Goal: Transaction & Acquisition: Book appointment/travel/reservation

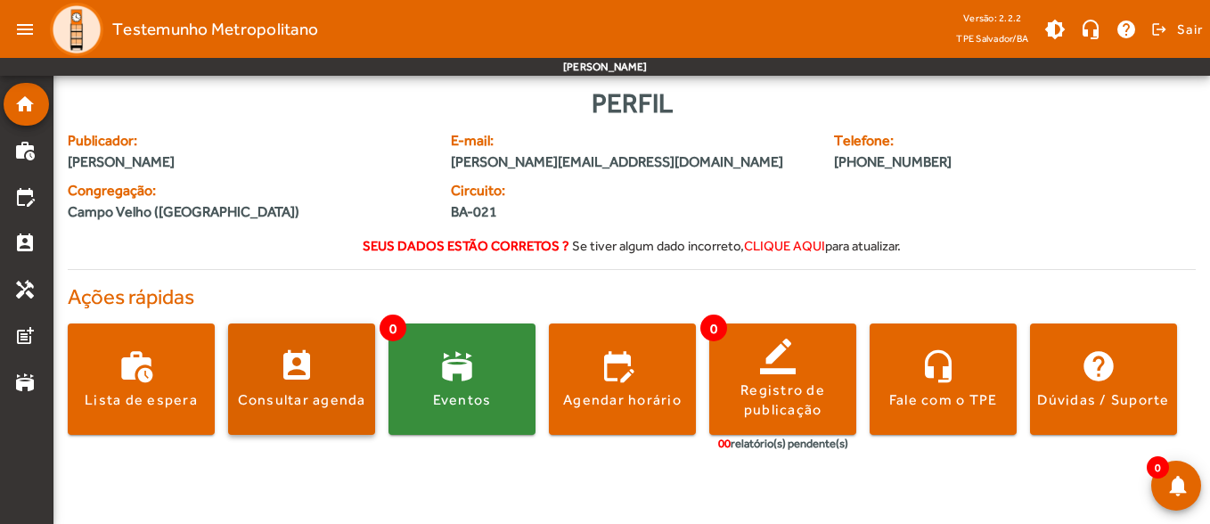
click at [278, 367] on span at bounding box center [301, 379] width 147 height 43
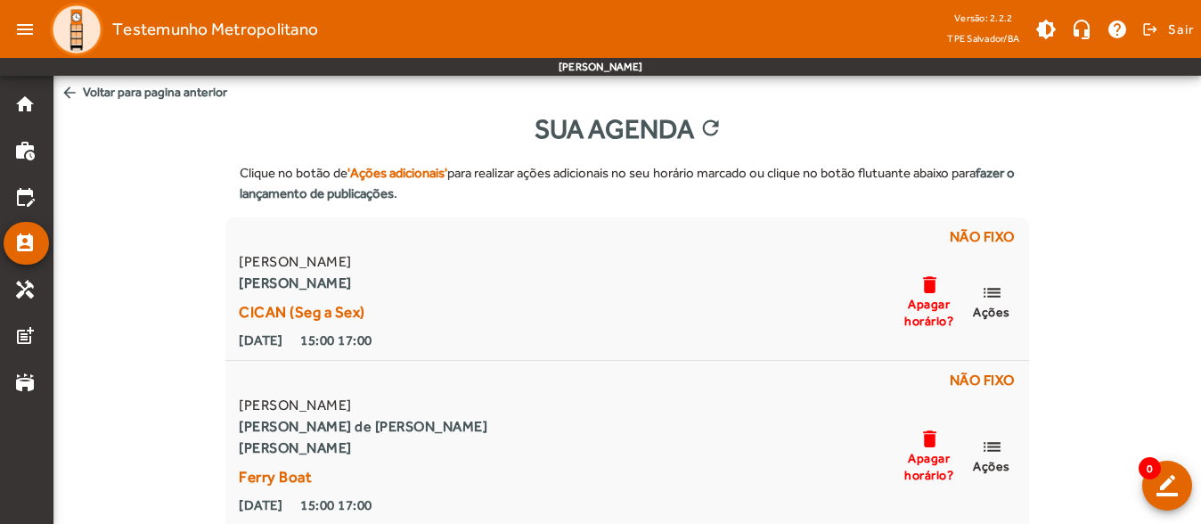
scroll to position [89, 0]
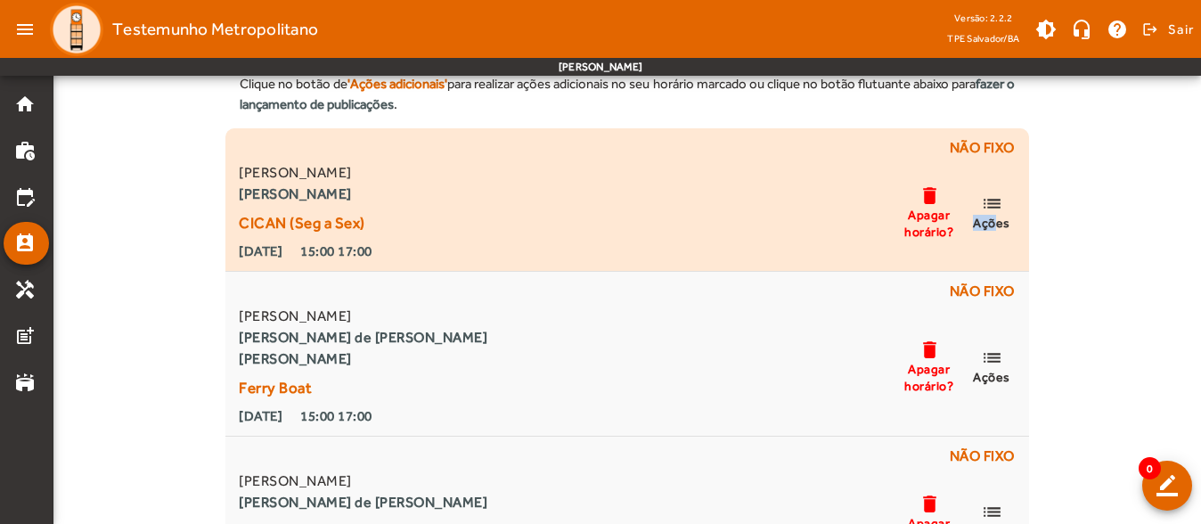
click at [990, 213] on span "list Ações" at bounding box center [991, 211] width 53 height 38
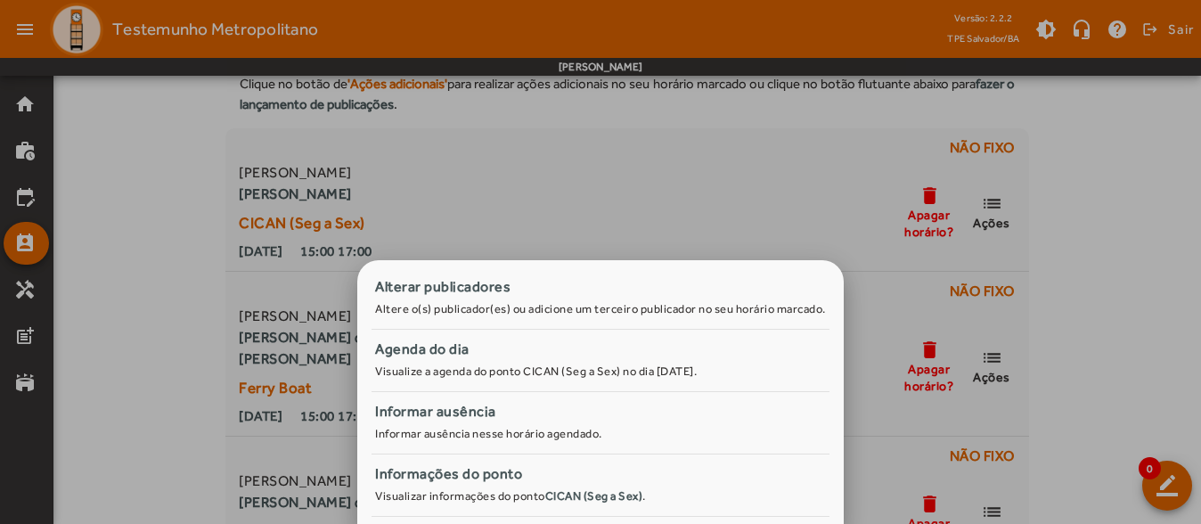
drag, startPoint x: 990, startPoint y: 213, endPoint x: 1113, endPoint y: 217, distance: 123.0
click at [1113, 217] on div at bounding box center [600, 262] width 1201 height 524
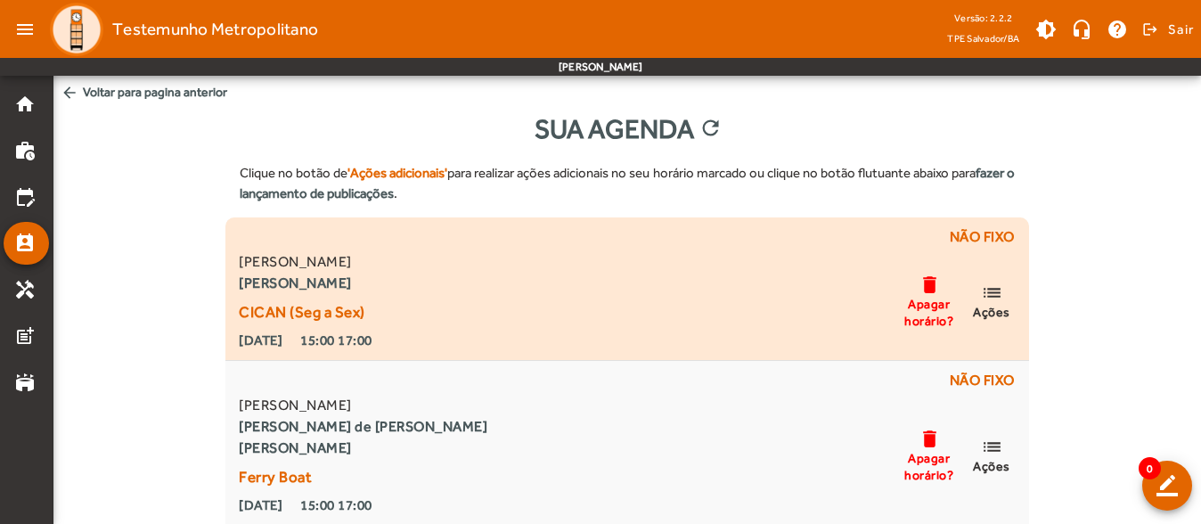
click at [938, 274] on mat-icon "delete" at bounding box center [929, 285] width 21 height 22
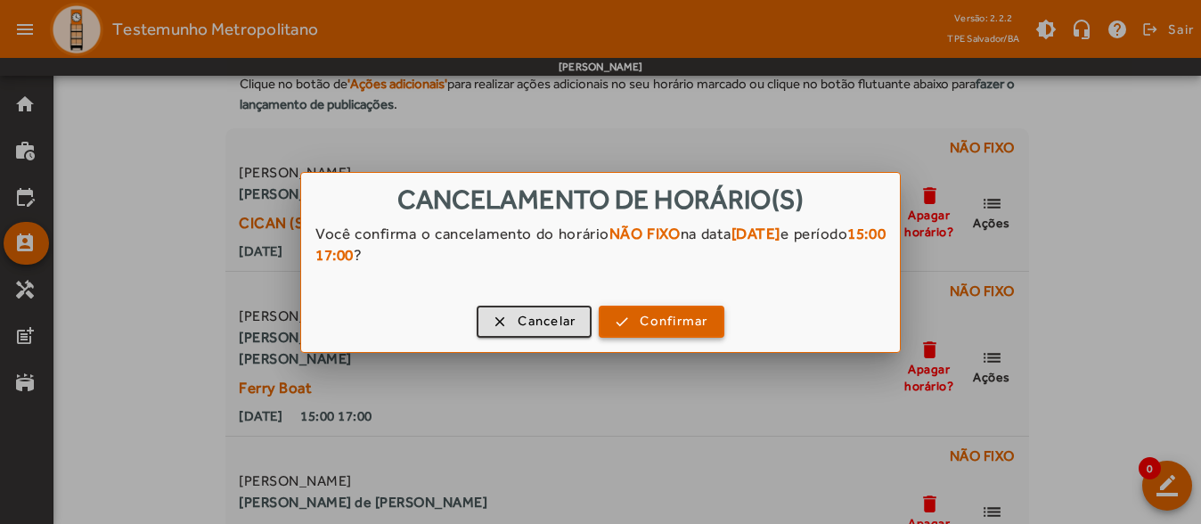
click at [657, 323] on span "Confirmar" at bounding box center [674, 321] width 68 height 20
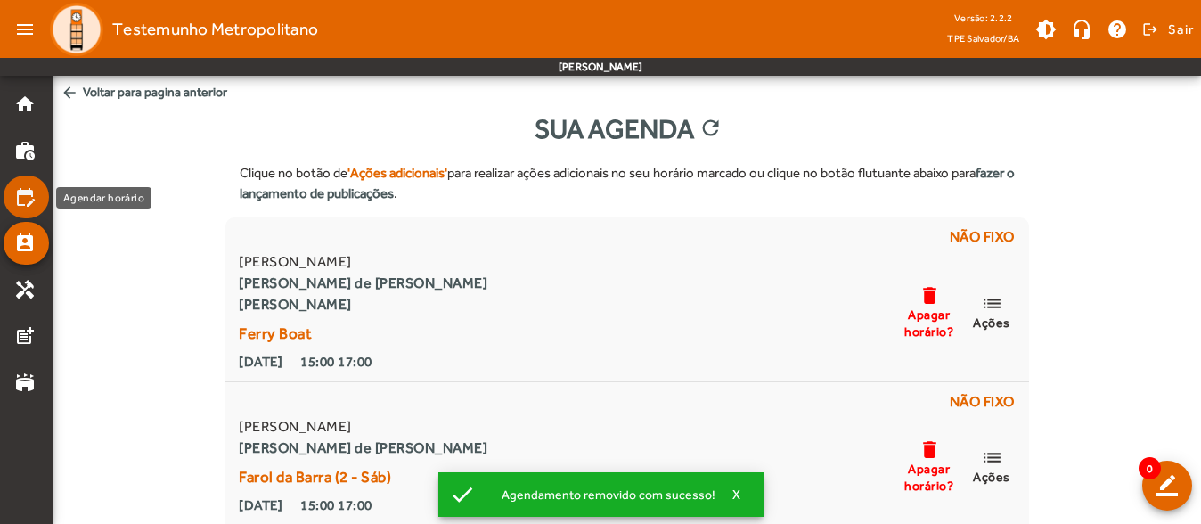
click at [6, 201] on mat-list-item "edit_calendar" at bounding box center [26, 197] width 45 height 43
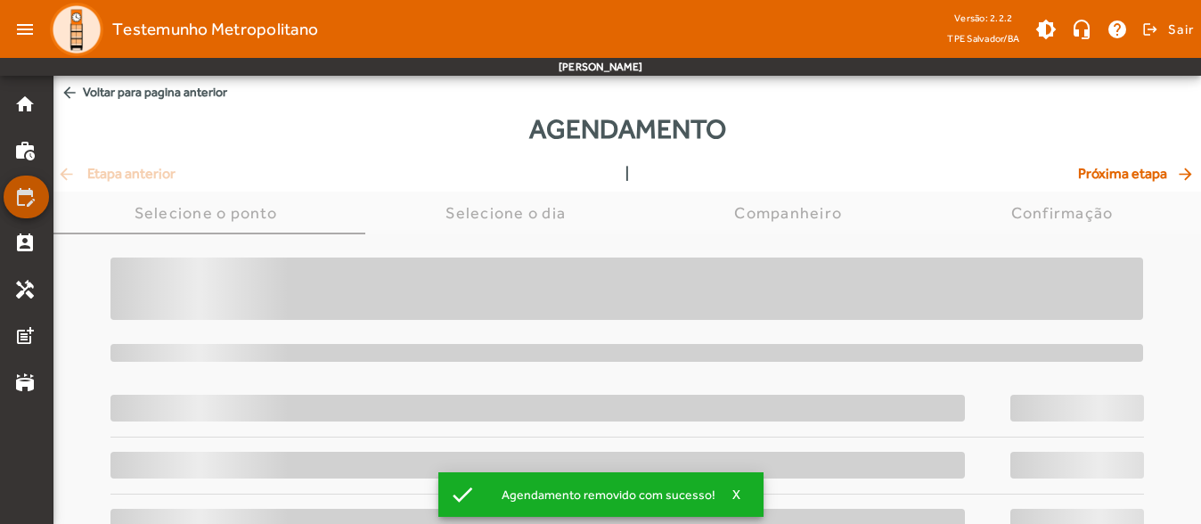
click at [6, 201] on mat-list-item "edit_calendar" at bounding box center [26, 197] width 45 height 43
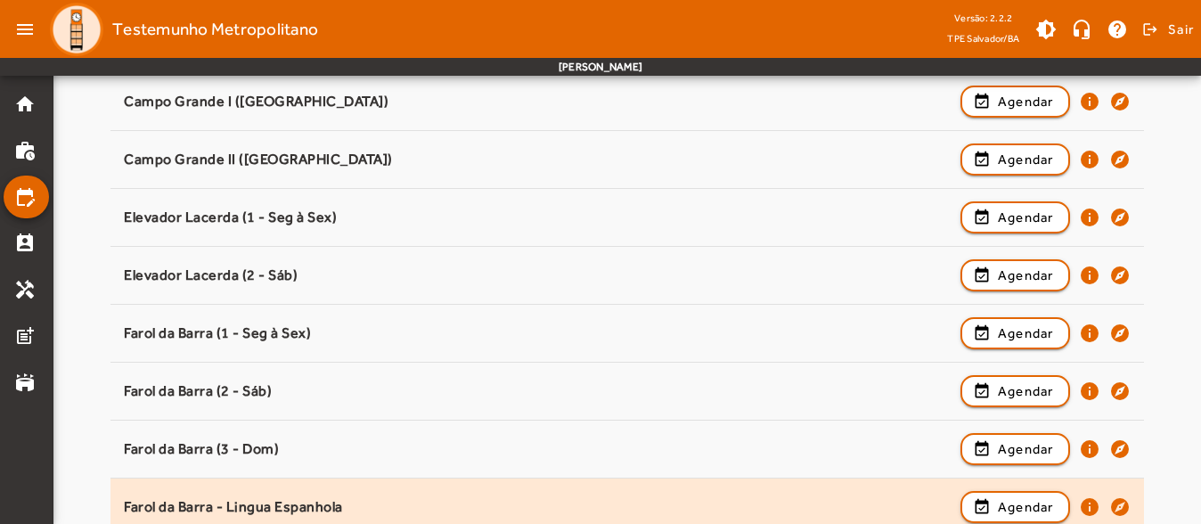
scroll to position [356, 0]
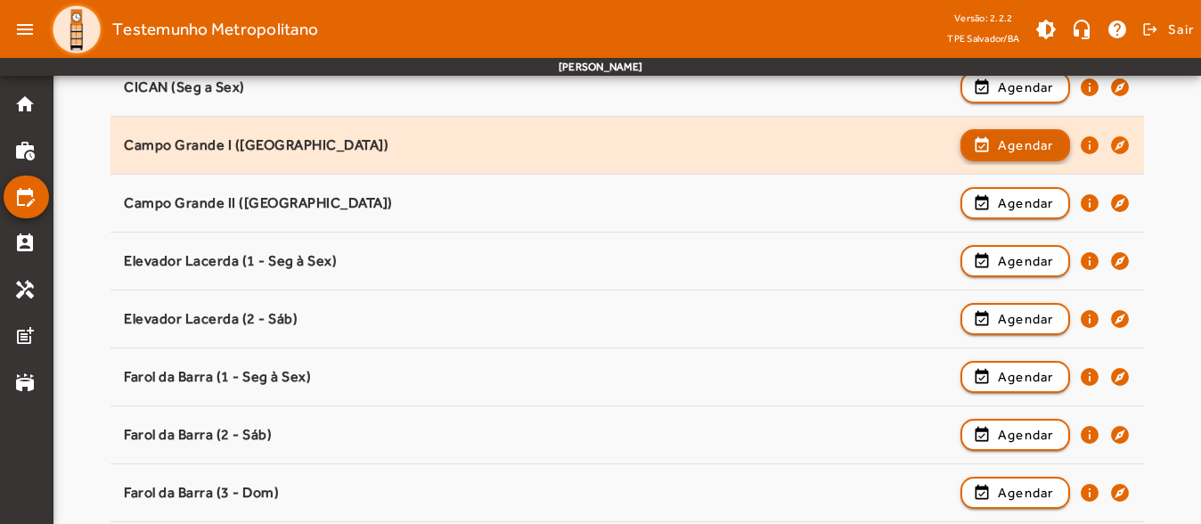
click at [993, 142] on span "button" at bounding box center [1015, 145] width 106 height 43
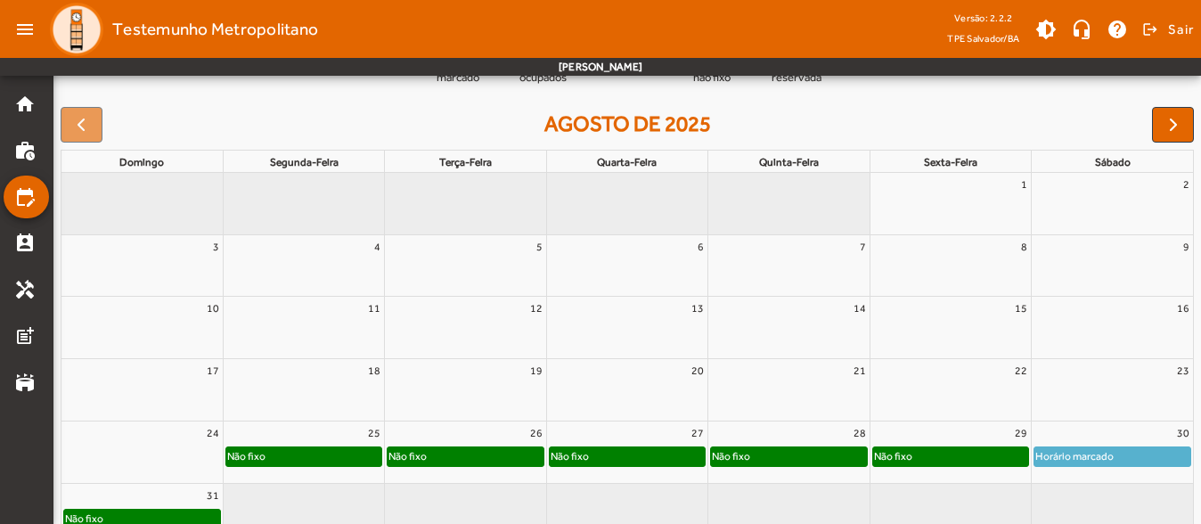
scroll to position [266, 0]
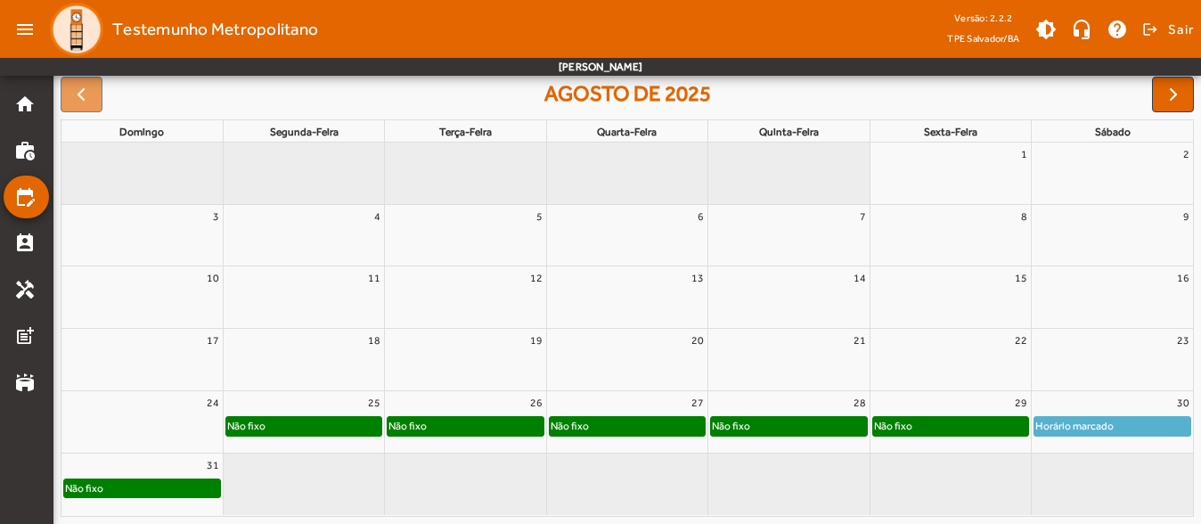
click at [495, 406] on div "26" at bounding box center [465, 402] width 160 height 23
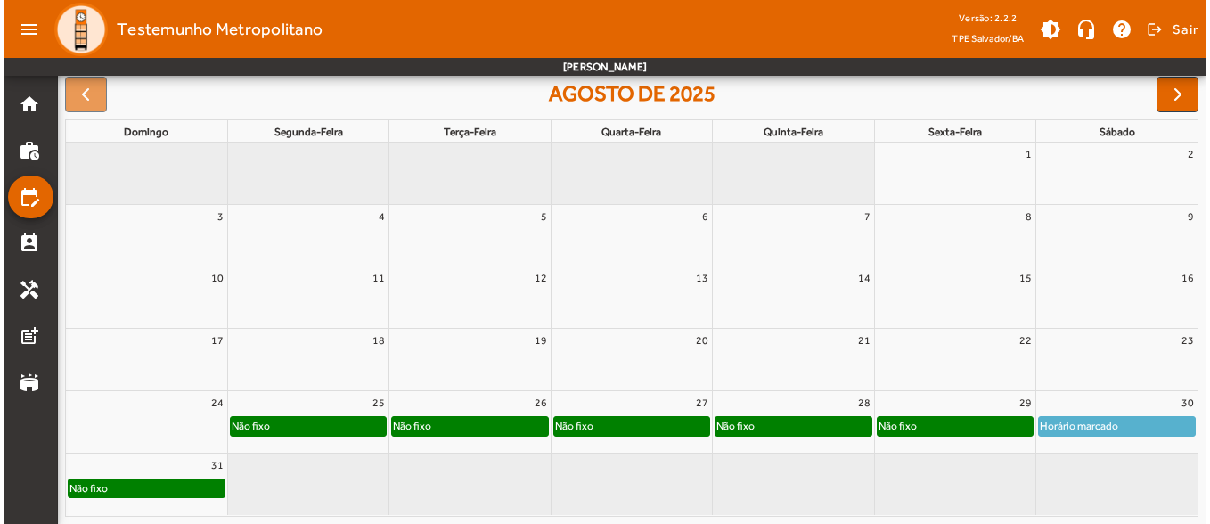
scroll to position [0, 0]
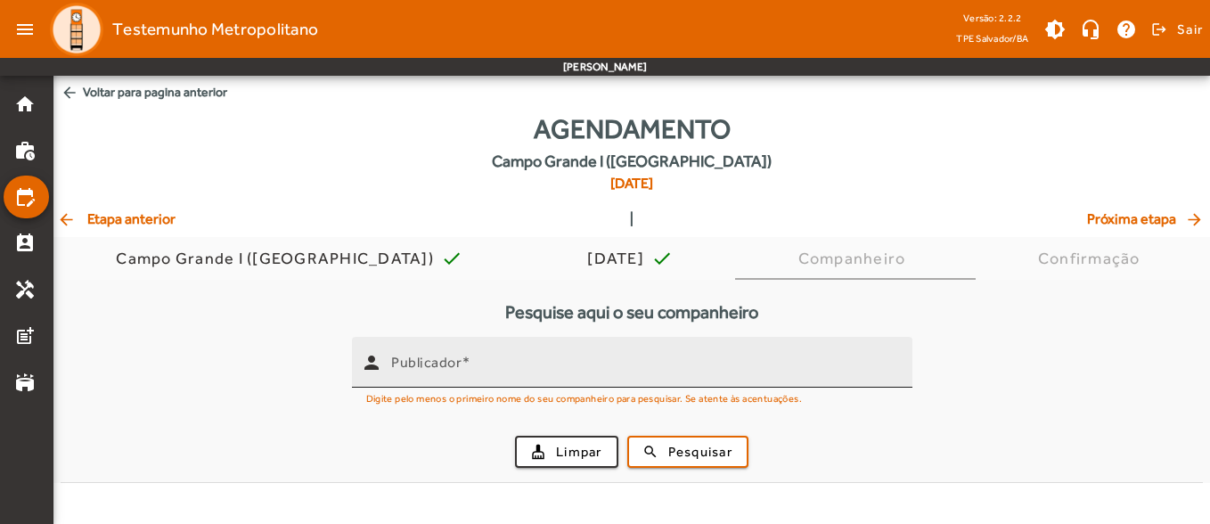
click at [449, 365] on mat-label "Publicador" at bounding box center [426, 362] width 70 height 17
click at [449, 365] on input "Publicador" at bounding box center [644, 369] width 507 height 21
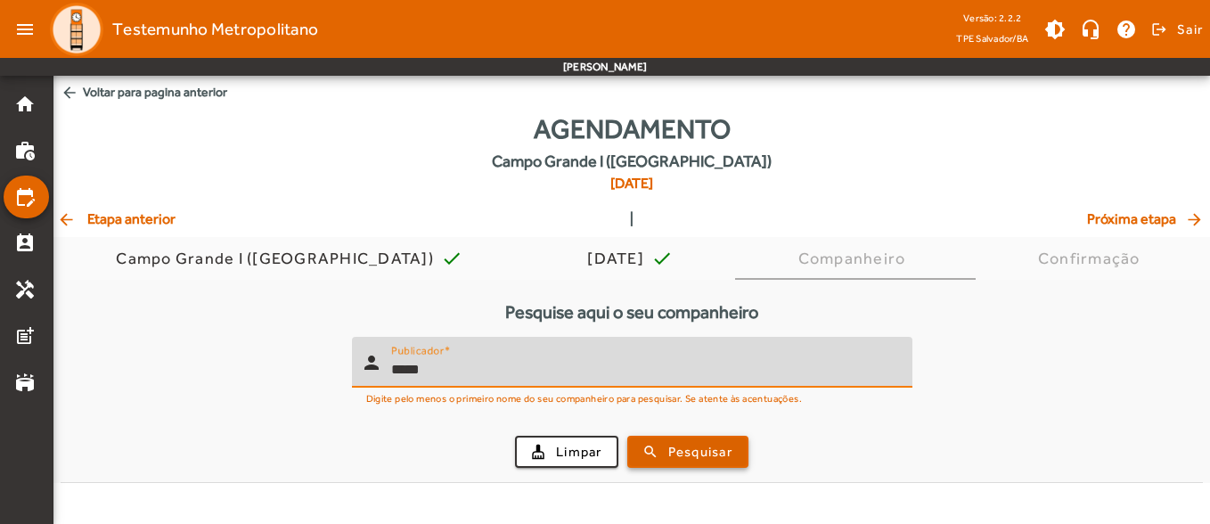
type input "*****"
click at [716, 437] on span "submit" at bounding box center [688, 451] width 118 height 43
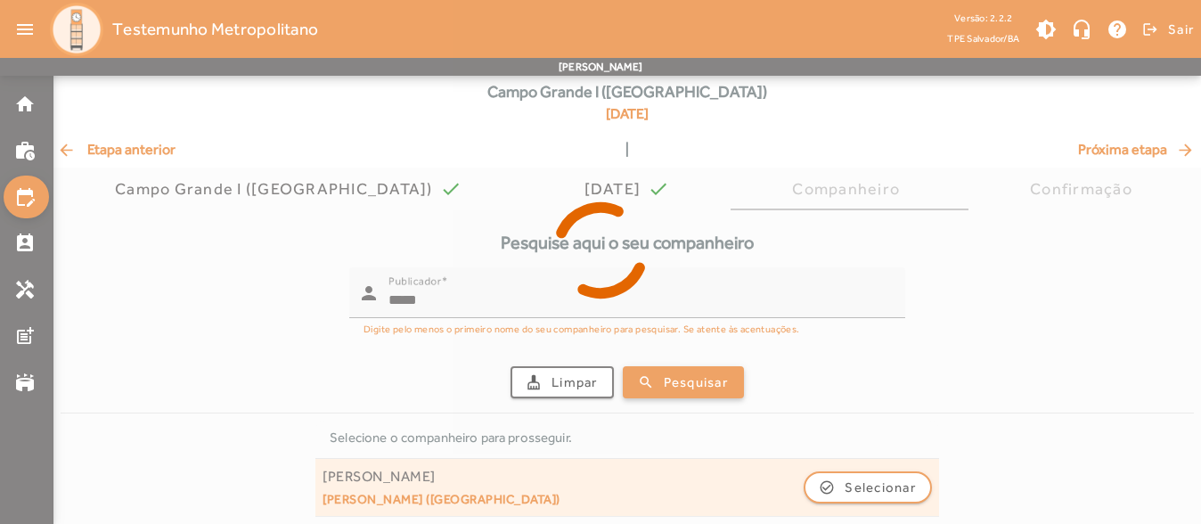
scroll to position [134, 0]
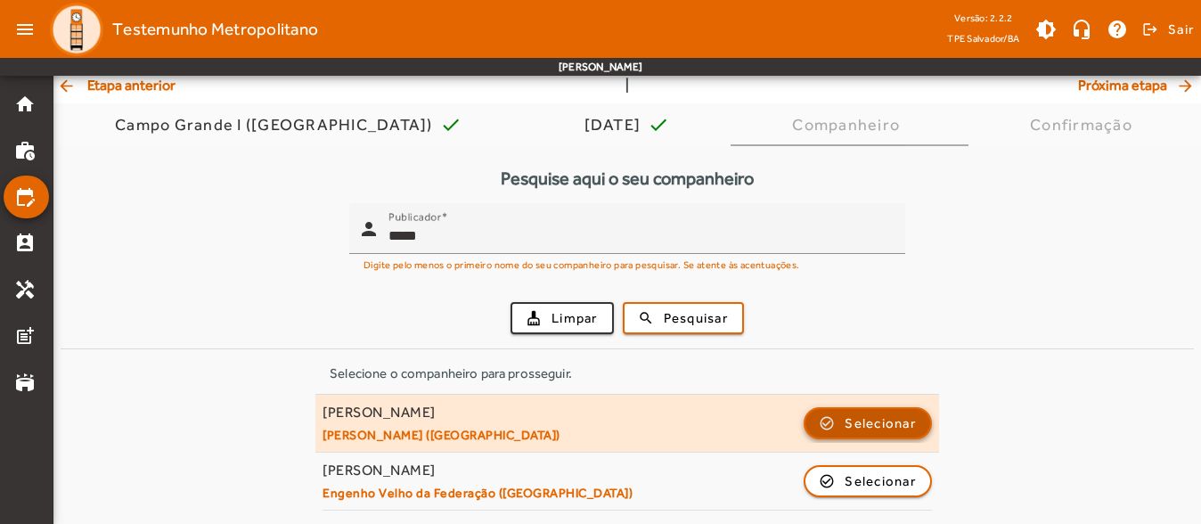
click at [860, 432] on span "Selecionar" at bounding box center [880, 423] width 71 height 21
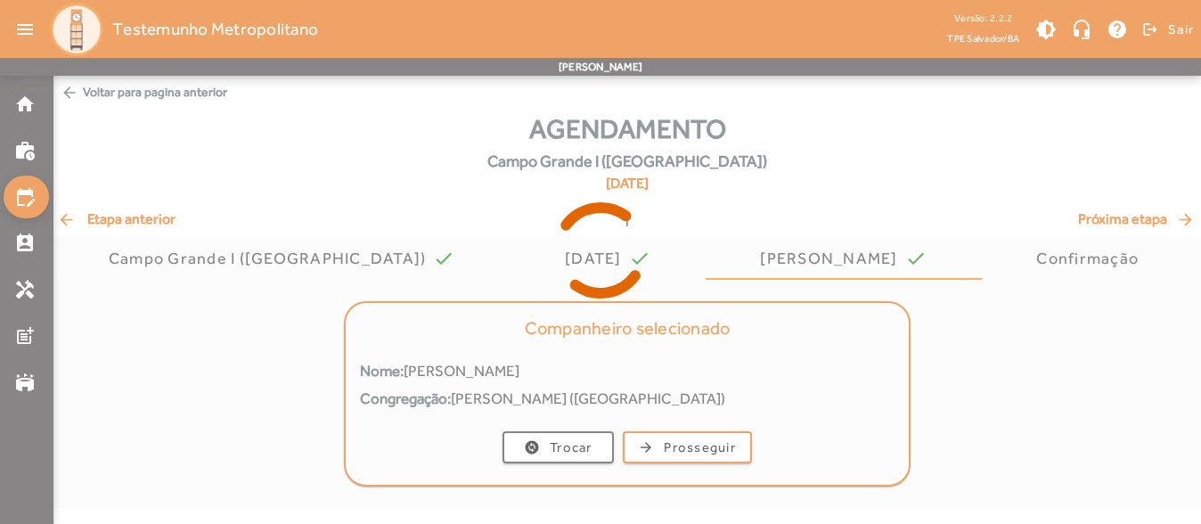
scroll to position [0, 0]
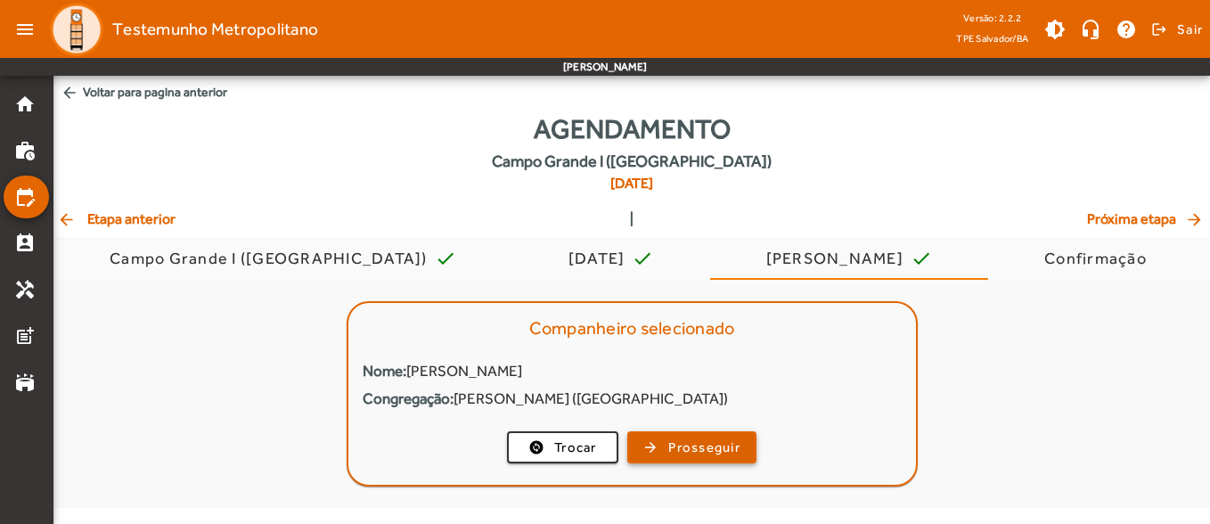
click at [701, 438] on span "Prosseguir" at bounding box center [704, 448] width 72 height 20
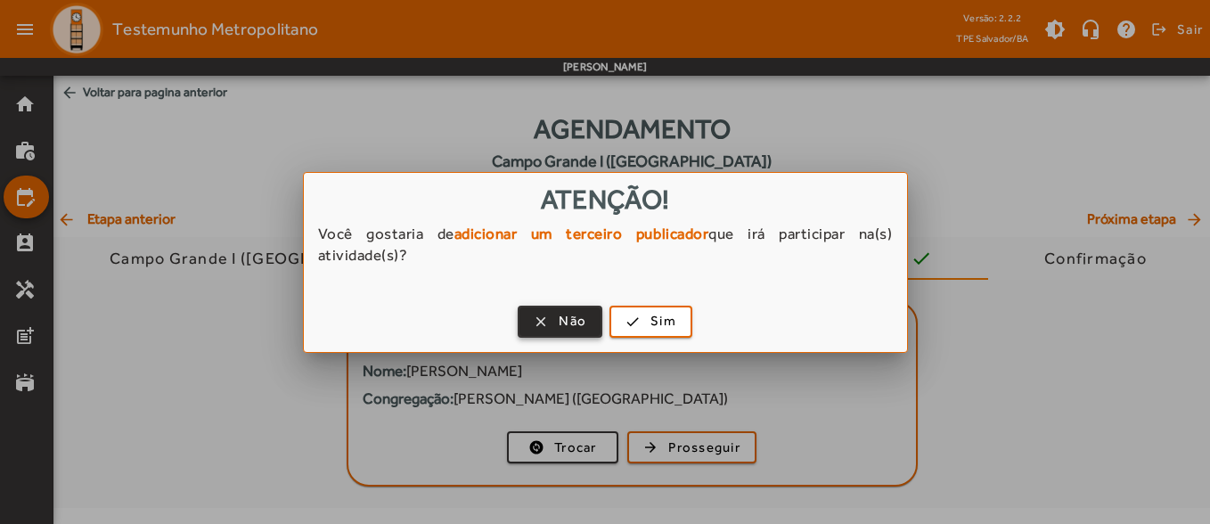
click at [571, 318] on span "Não" at bounding box center [573, 321] width 28 height 20
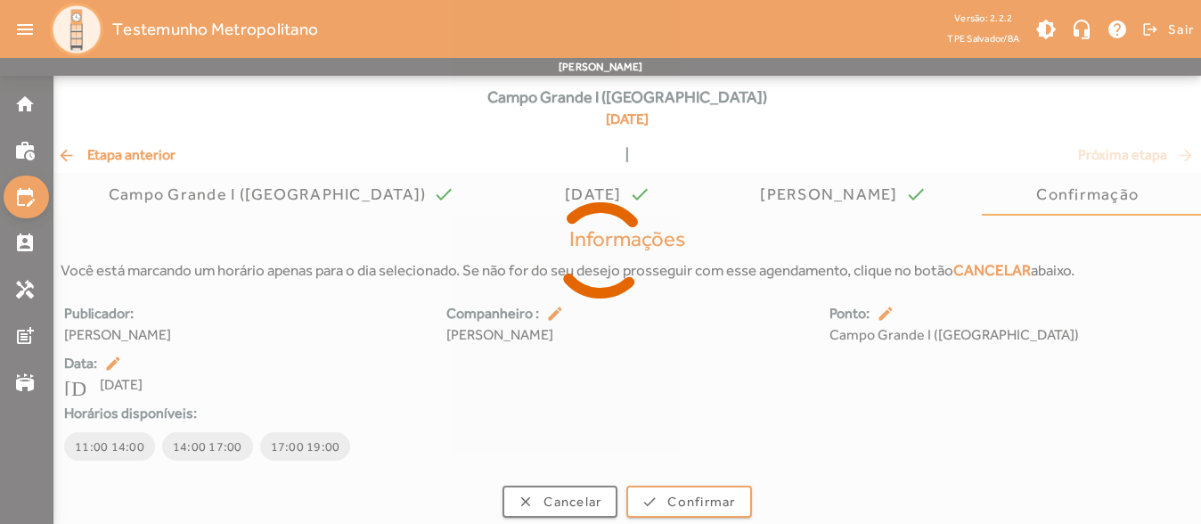
scroll to position [72, 0]
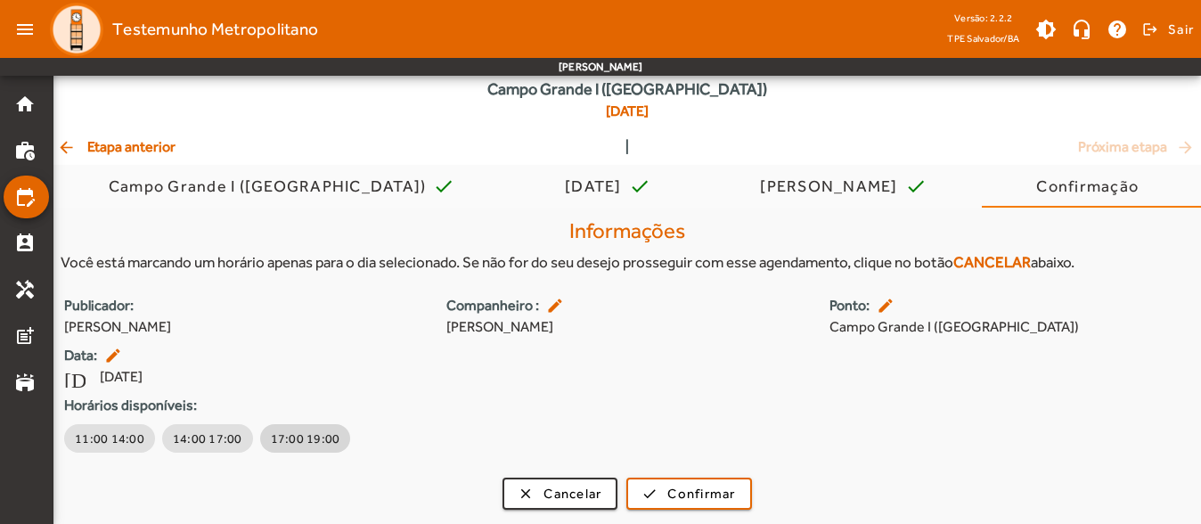
click at [302, 444] on span "17:00 19:00" at bounding box center [306, 439] width 70 height 18
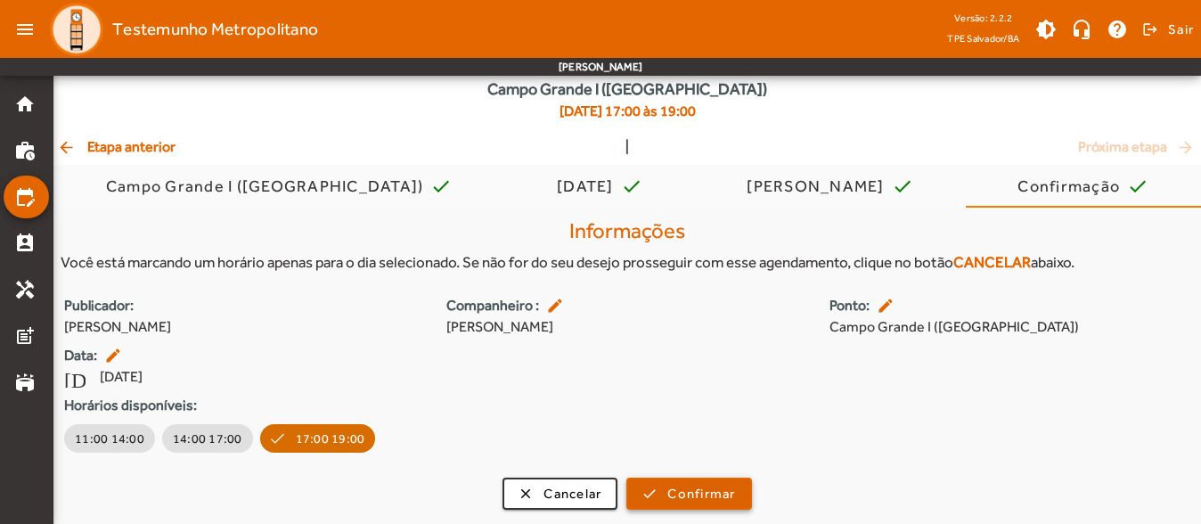
click at [684, 490] on span "Confirmar" at bounding box center [701, 494] width 68 height 20
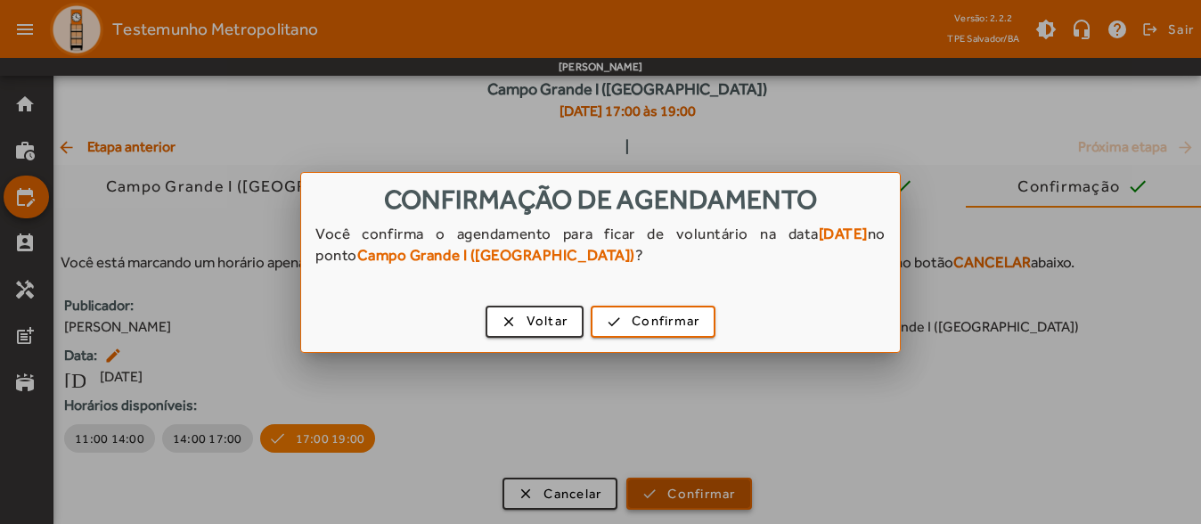
scroll to position [0, 0]
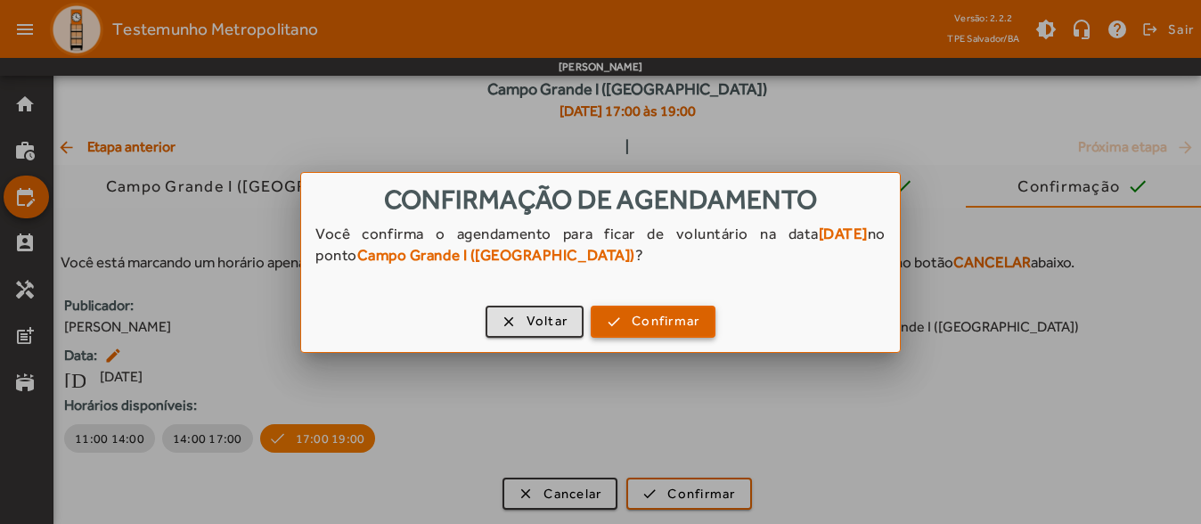
click at [643, 316] on span "Confirmar" at bounding box center [666, 321] width 68 height 20
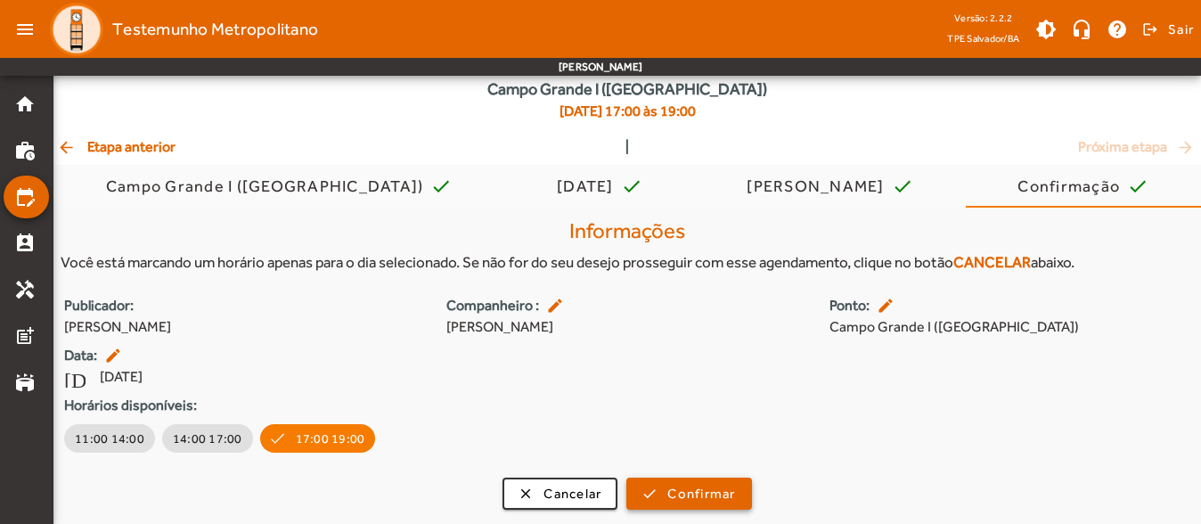
scroll to position [72, 0]
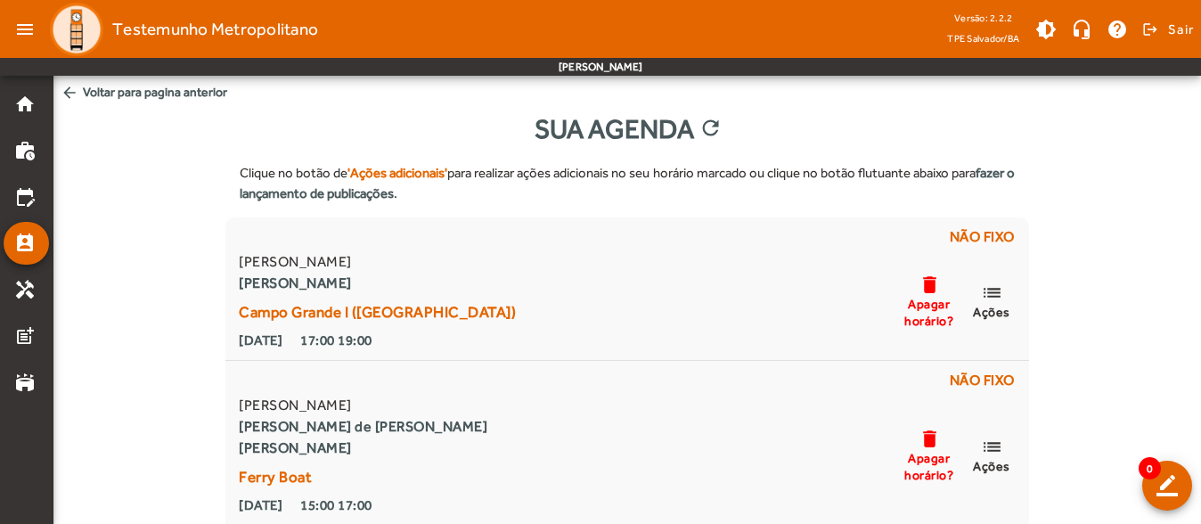
scroll to position [178, 0]
